Goal: Information Seeking & Learning: Learn about a topic

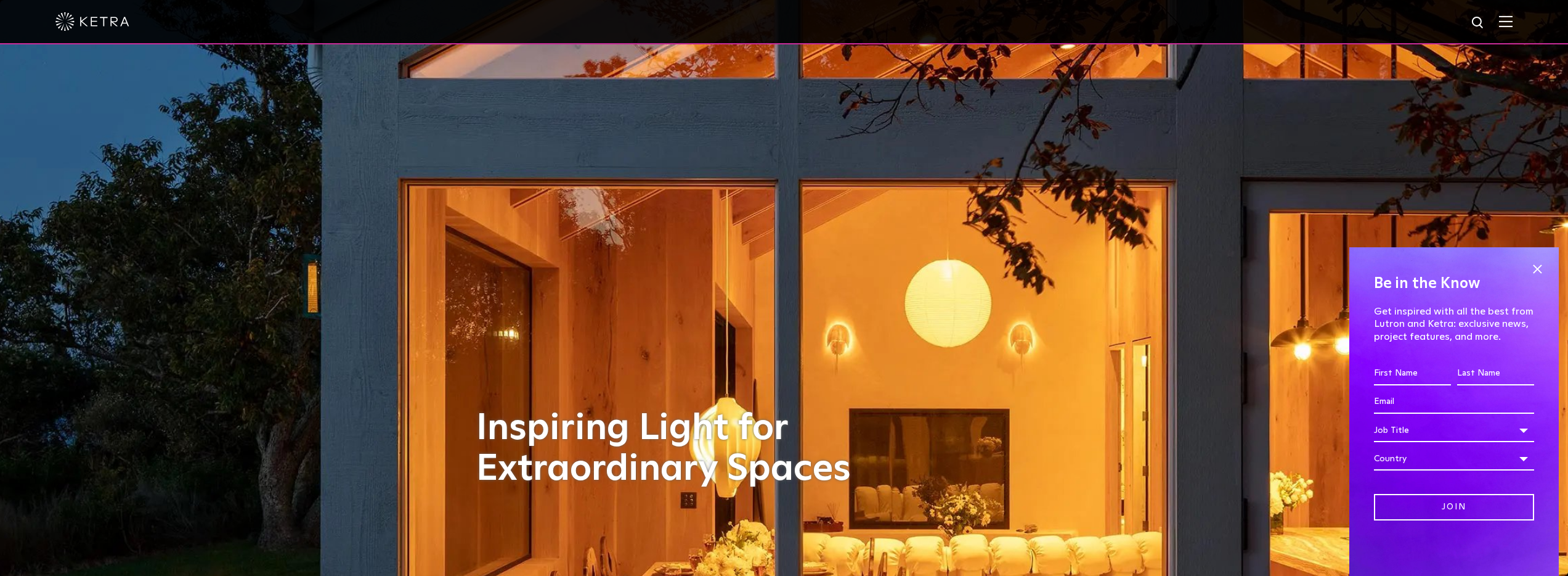
click at [92, 18] on img at bounding box center [92, 22] width 74 height 19
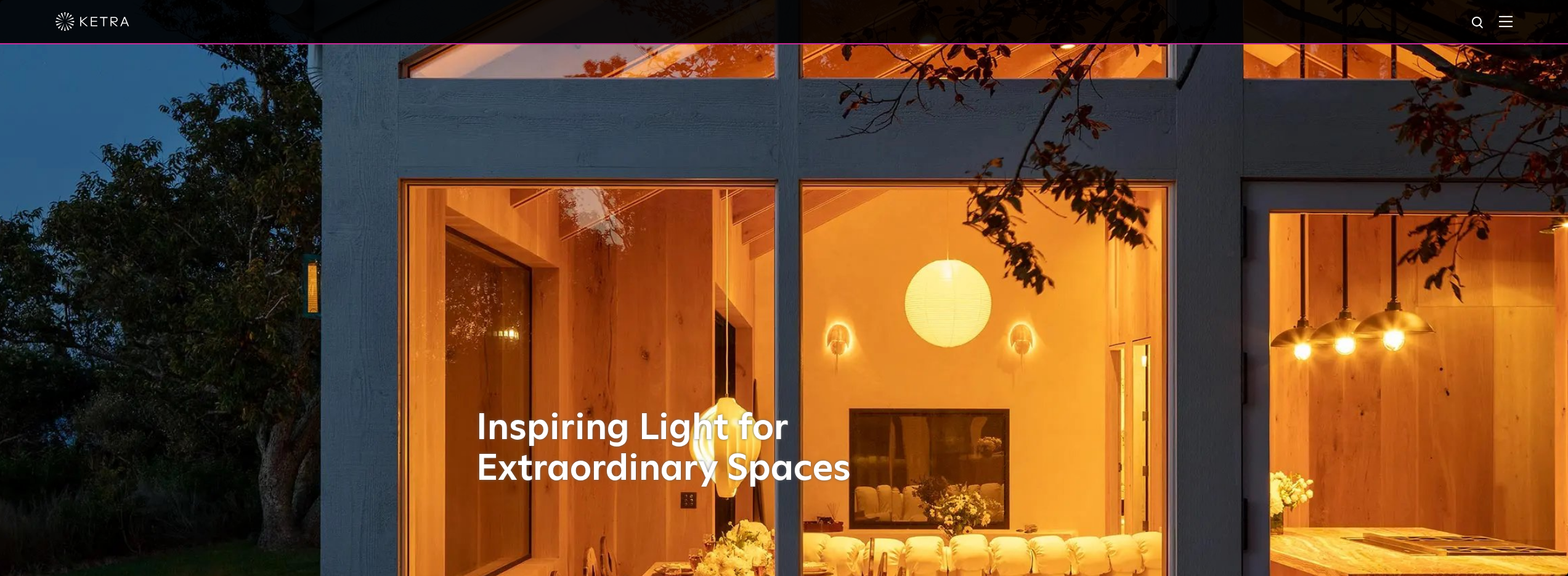
click at [1507, 25] on div at bounding box center [784, 22] width 1457 height 43
click at [1512, 22] on img at bounding box center [1505, 22] width 14 height 12
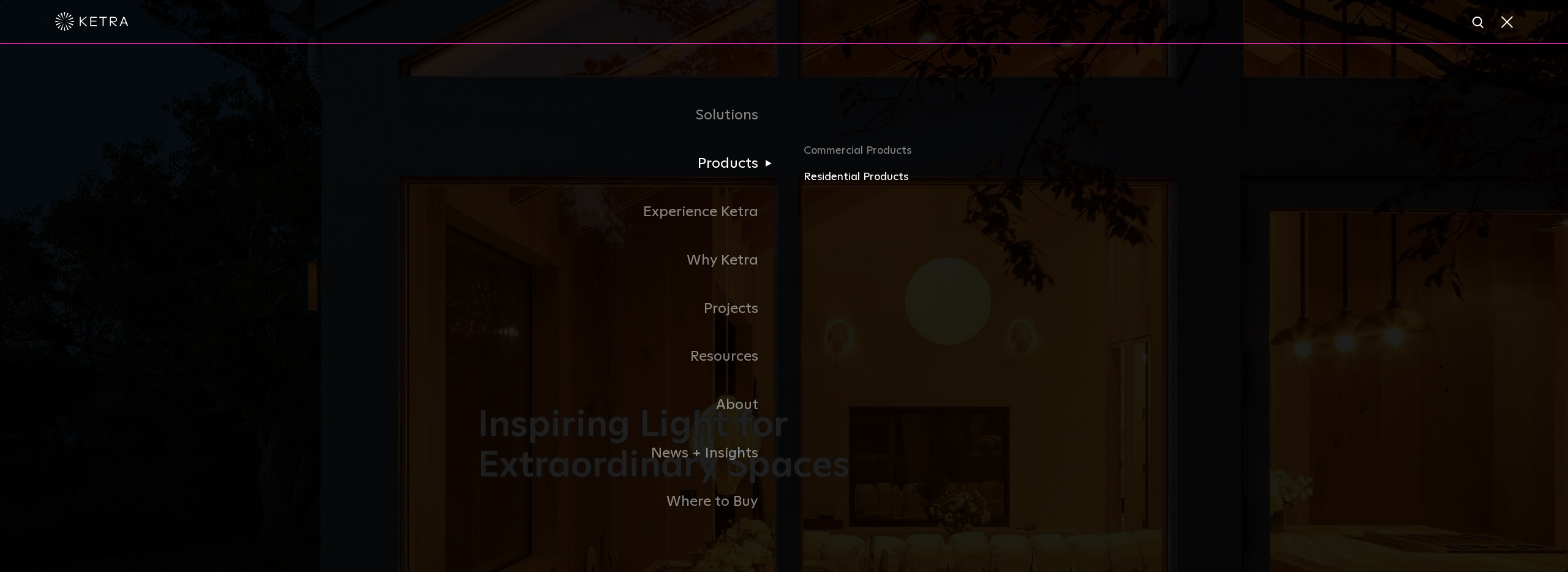
click at [815, 179] on link "Residential Products" at bounding box center [947, 177] width 287 height 18
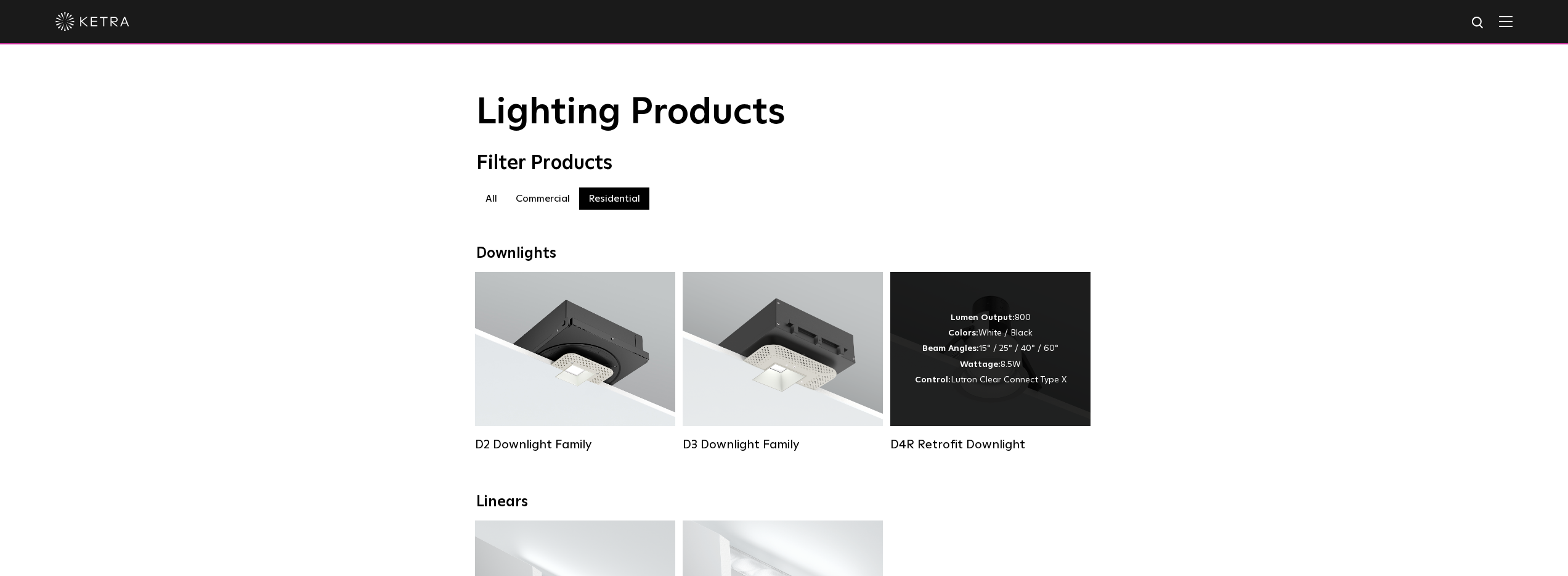
click at [945, 284] on div "Lumen Output: 800 Colors: White / Black Beam Angles: 15° / 25° / 40° / 60° Watt…" at bounding box center [990, 348] width 200 height 154
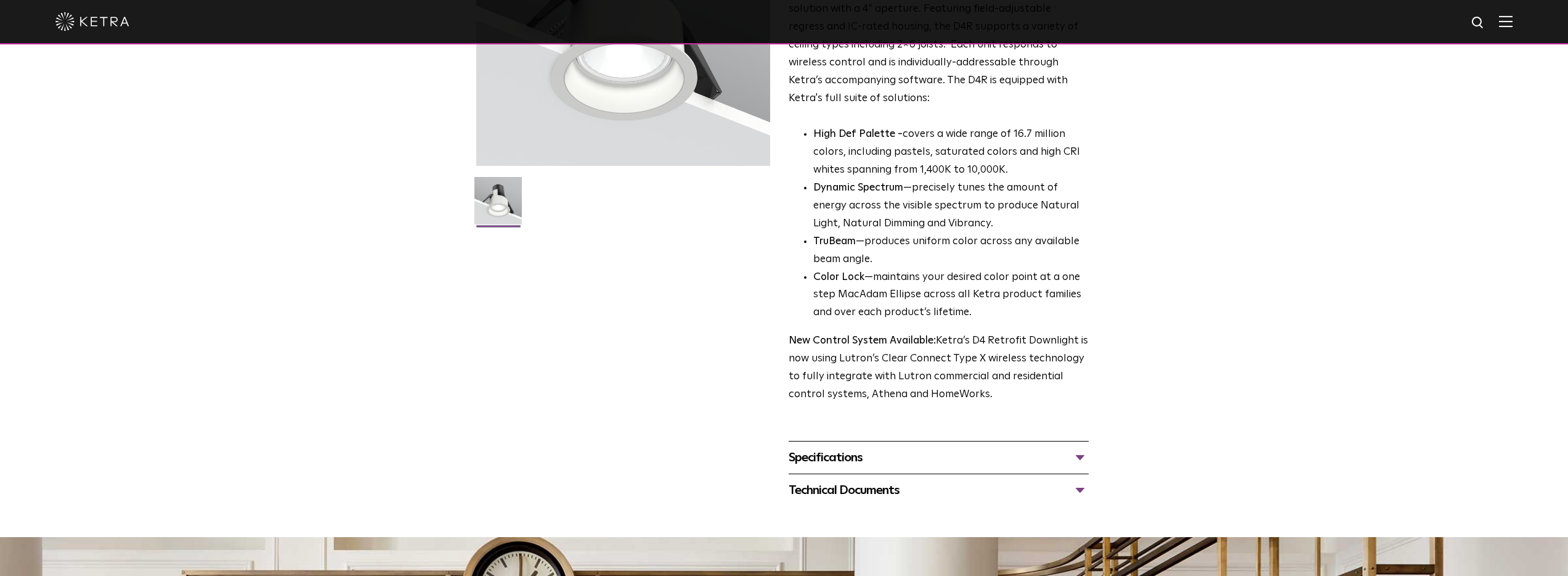
scroll to position [296, 0]
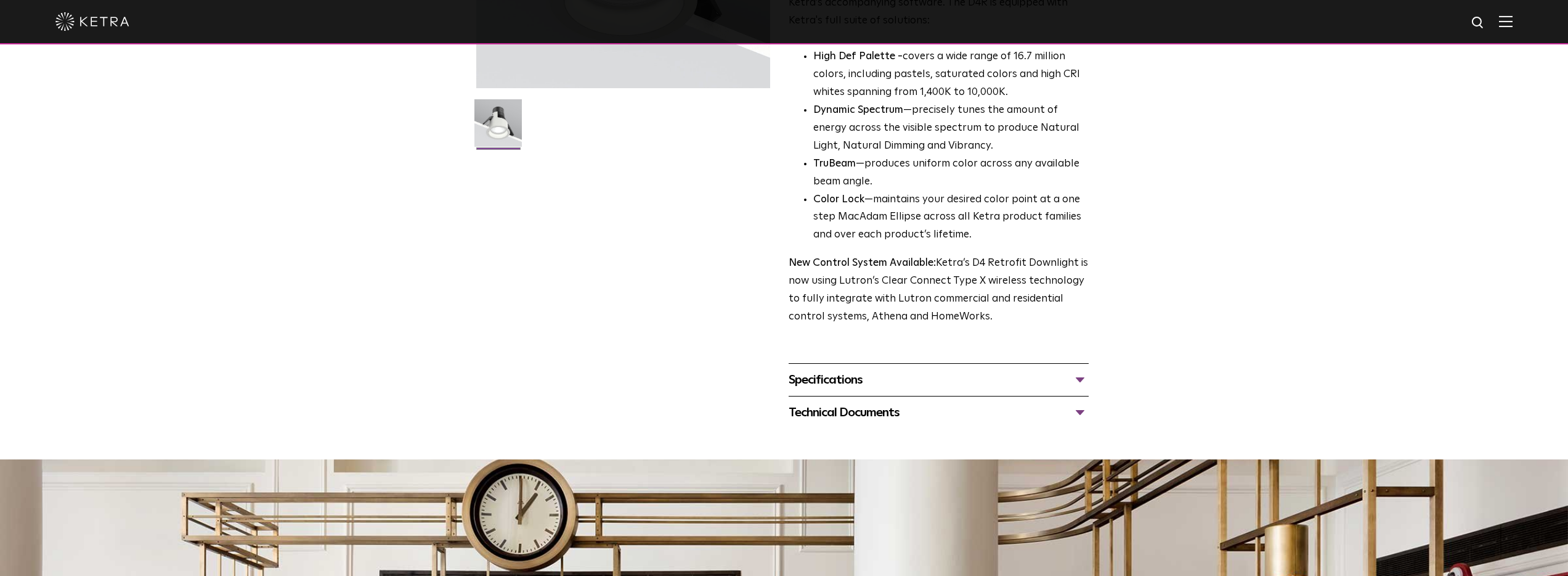
click at [1020, 375] on div "Specifications" at bounding box center [938, 380] width 300 height 20
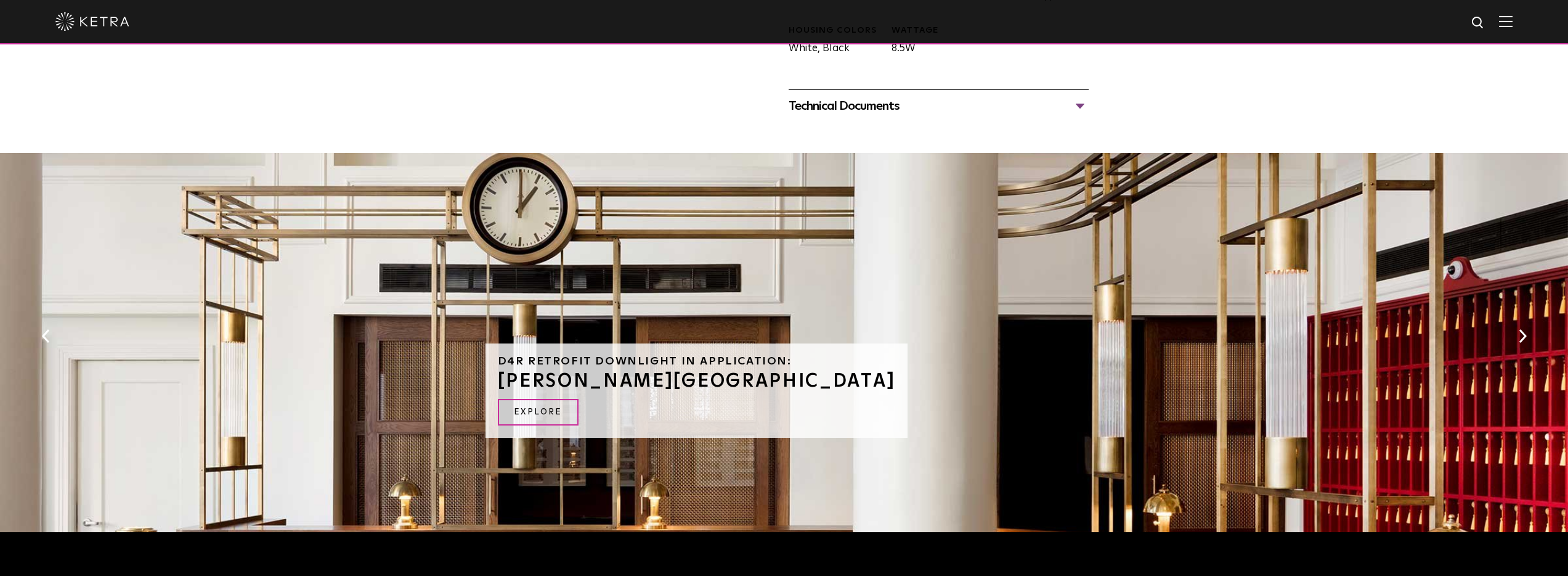
scroll to position [761, 0]
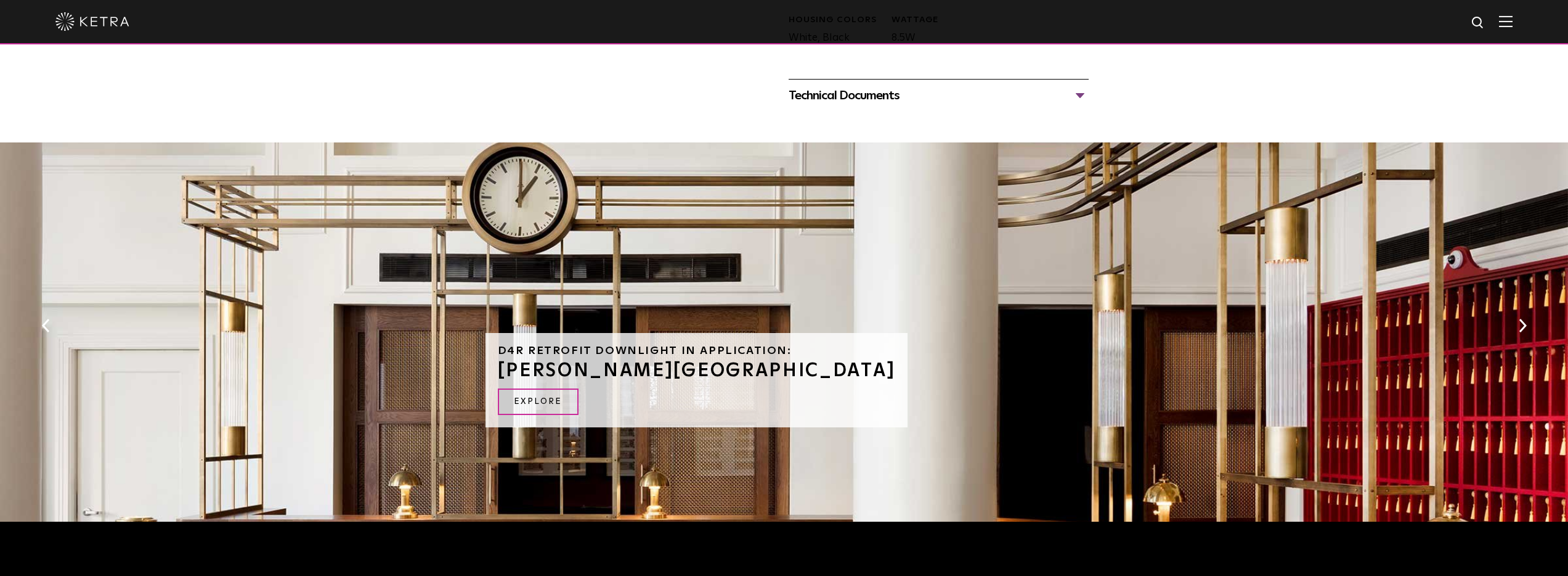
click at [888, 85] on div "Technical Documents" at bounding box center [938, 95] width 300 height 20
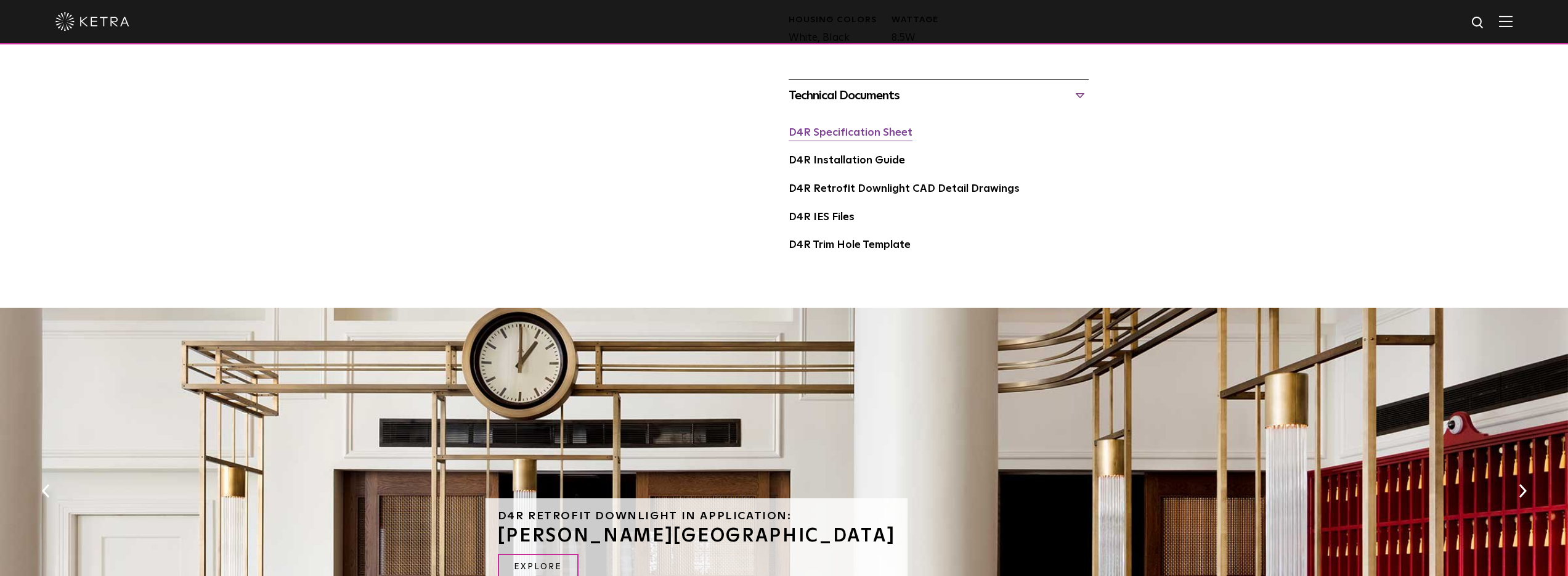
click at [871, 129] on link "D4R Specification Sheet" at bounding box center [850, 132] width 124 height 11
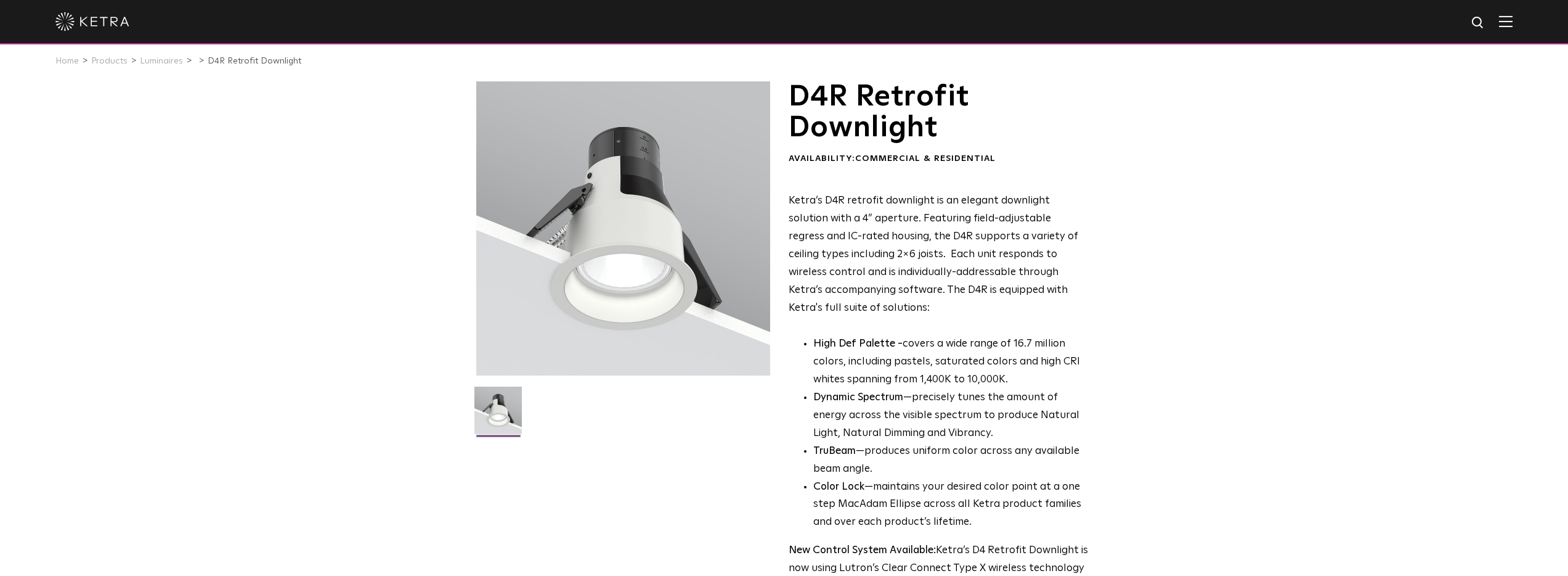
scroll to position [0, 0]
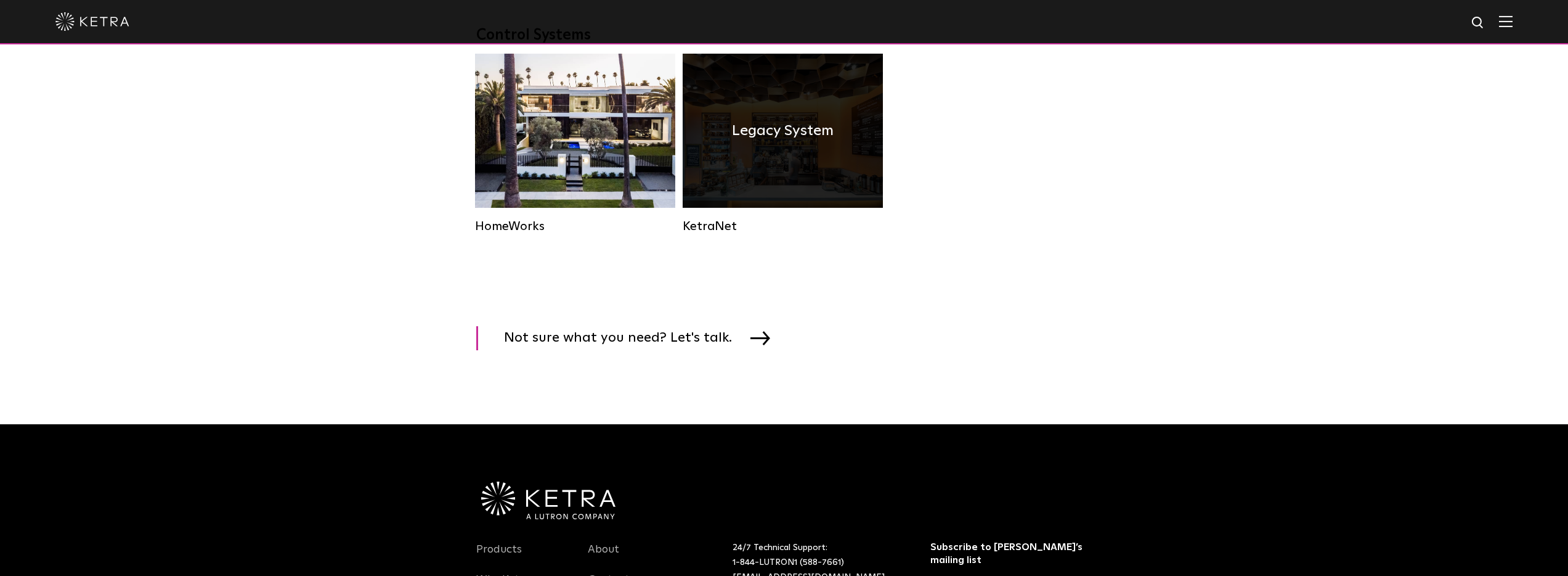
scroll to position [1665, 0]
